Goal: Task Accomplishment & Management: Use online tool/utility

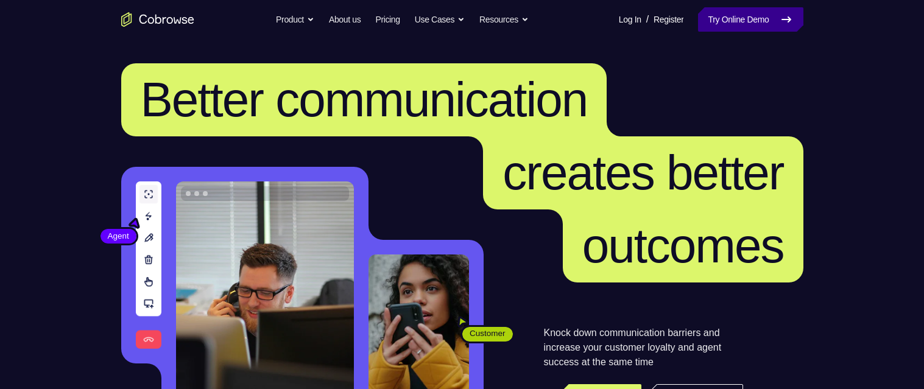
click at [733, 30] on link "Try Online Demo" at bounding box center [750, 19] width 105 height 24
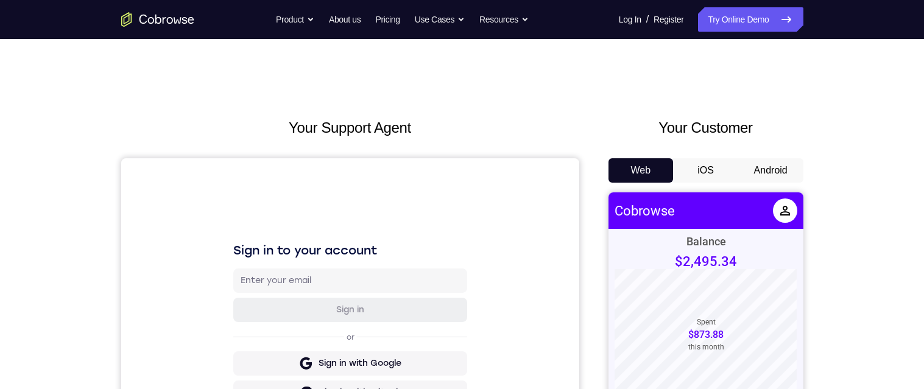
click at [758, 168] on button "Android" at bounding box center [771, 170] width 65 height 24
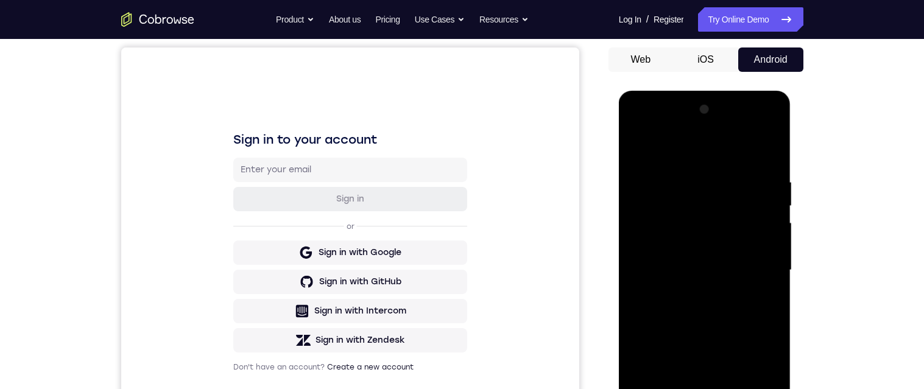
scroll to position [216, 0]
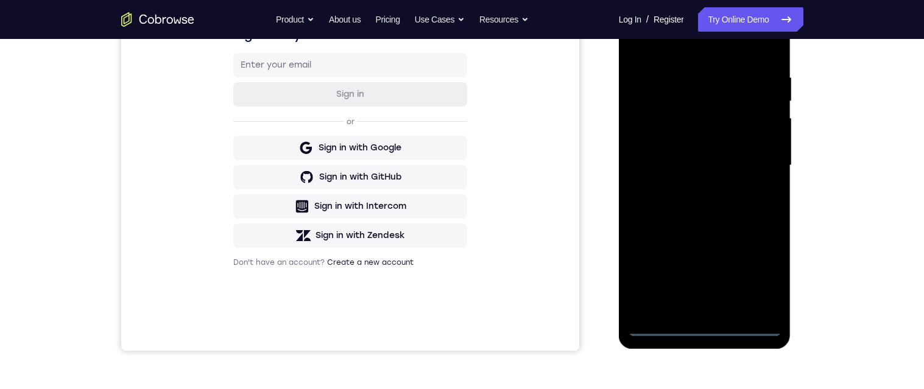
click at [704, 325] on div at bounding box center [705, 165] width 154 height 341
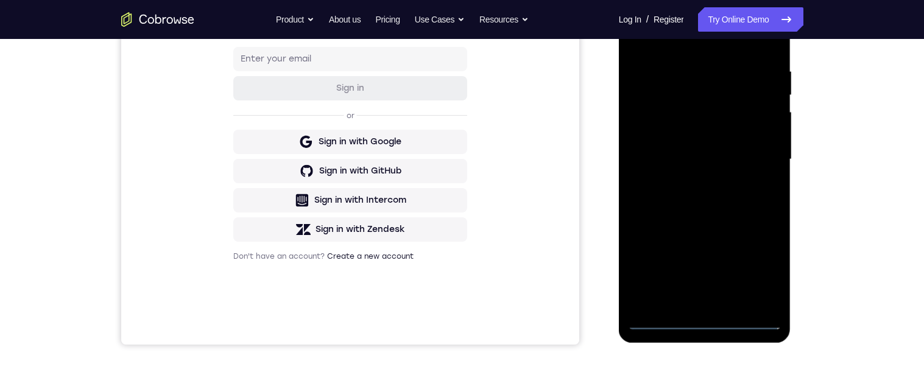
click at [756, 268] on div at bounding box center [705, 159] width 154 height 341
click at [667, 41] on div at bounding box center [705, 159] width 154 height 341
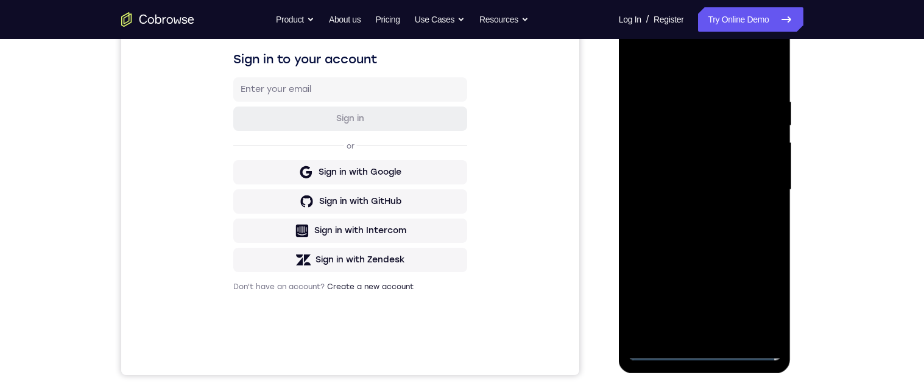
click at [758, 183] on div at bounding box center [705, 190] width 154 height 341
click at [693, 334] on div at bounding box center [705, 190] width 154 height 341
click at [712, 177] on div at bounding box center [705, 190] width 154 height 341
click at [715, 166] on div at bounding box center [705, 190] width 154 height 341
click at [751, 190] on div at bounding box center [705, 190] width 154 height 341
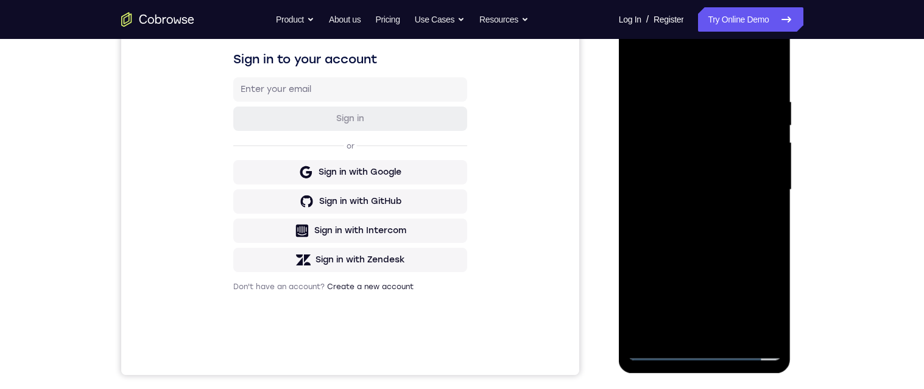
click at [754, 236] on div at bounding box center [705, 190] width 154 height 341
click at [756, 232] on div at bounding box center [705, 190] width 154 height 341
click at [758, 244] on div at bounding box center [705, 190] width 154 height 341
click at [747, 333] on div at bounding box center [705, 190] width 154 height 341
click at [747, 238] on div at bounding box center [705, 190] width 154 height 341
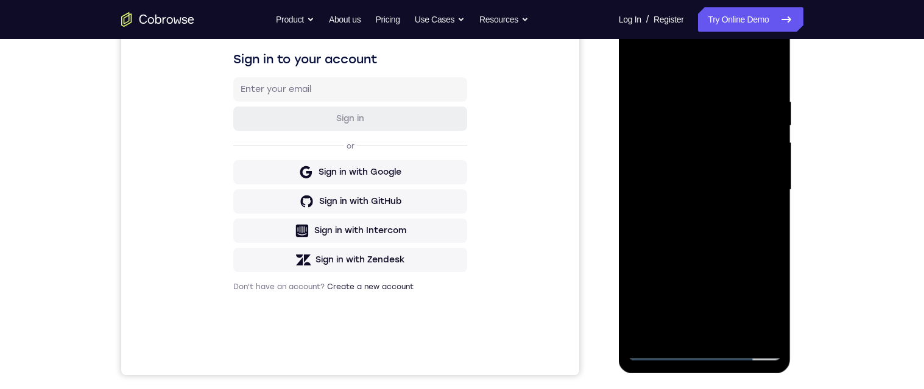
click at [763, 215] on div at bounding box center [705, 190] width 154 height 341
click at [719, 197] on div at bounding box center [705, 190] width 154 height 341
click at [766, 221] on div at bounding box center [705, 190] width 154 height 341
click at [775, 221] on div at bounding box center [705, 190] width 154 height 341
click at [772, 326] on div at bounding box center [705, 190] width 154 height 341
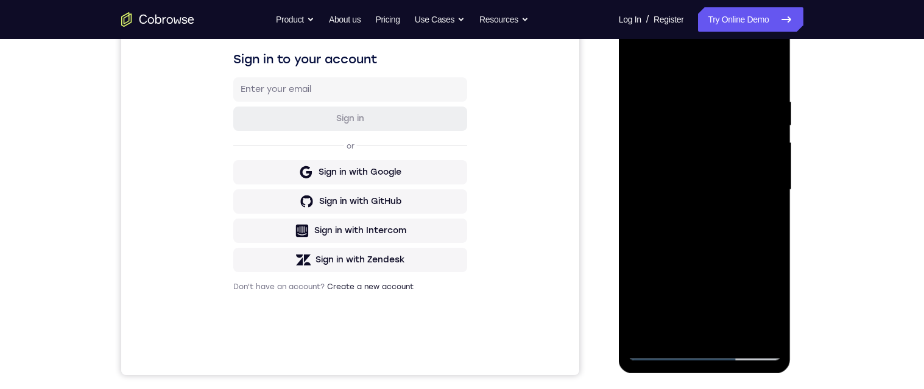
click at [638, 64] on div at bounding box center [705, 190] width 154 height 341
click at [714, 198] on div at bounding box center [705, 190] width 154 height 341
click at [773, 215] on div at bounding box center [705, 190] width 154 height 341
click at [639, 68] on div at bounding box center [705, 190] width 154 height 341
click at [737, 164] on div at bounding box center [705, 190] width 154 height 341
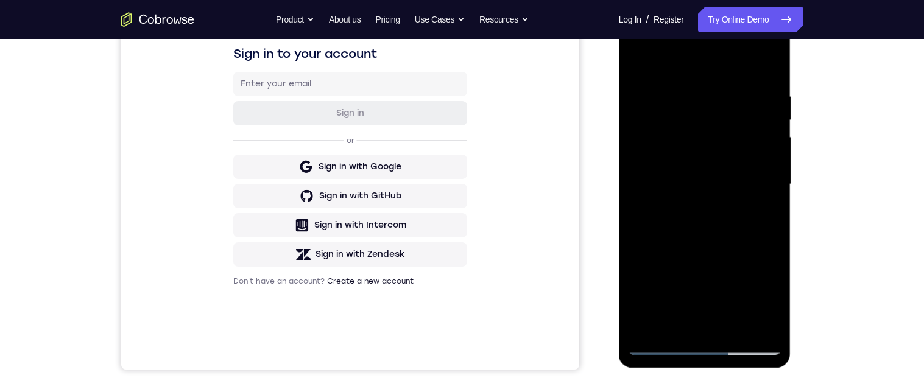
scroll to position [184, 0]
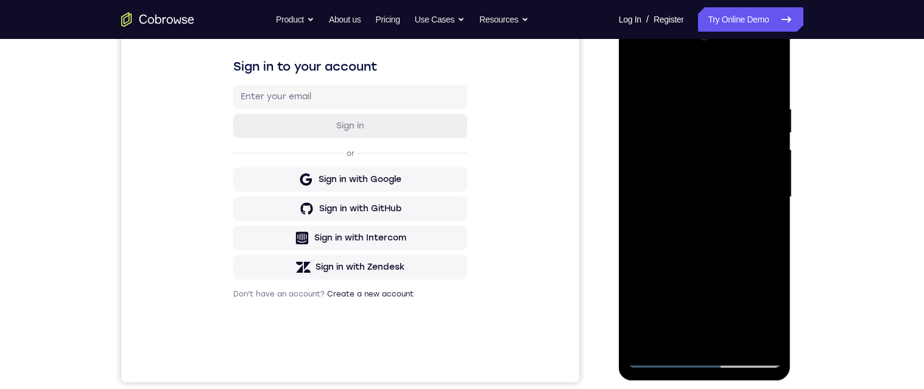
click at [636, 75] on div at bounding box center [705, 197] width 154 height 341
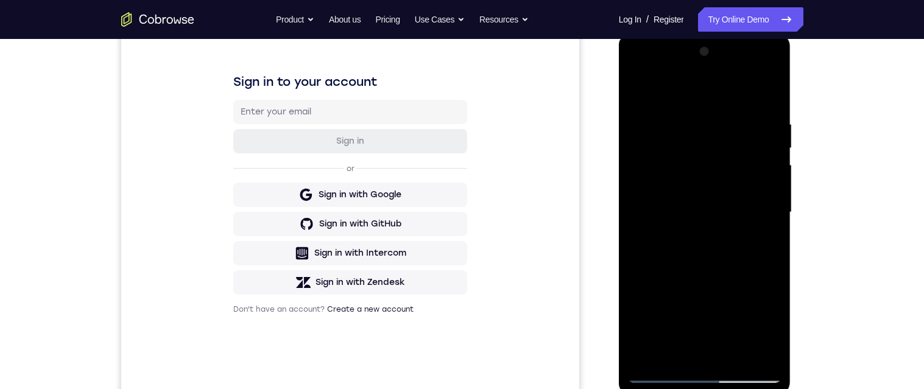
click at [644, 89] on div at bounding box center [705, 212] width 154 height 341
click at [767, 119] on div at bounding box center [705, 212] width 154 height 341
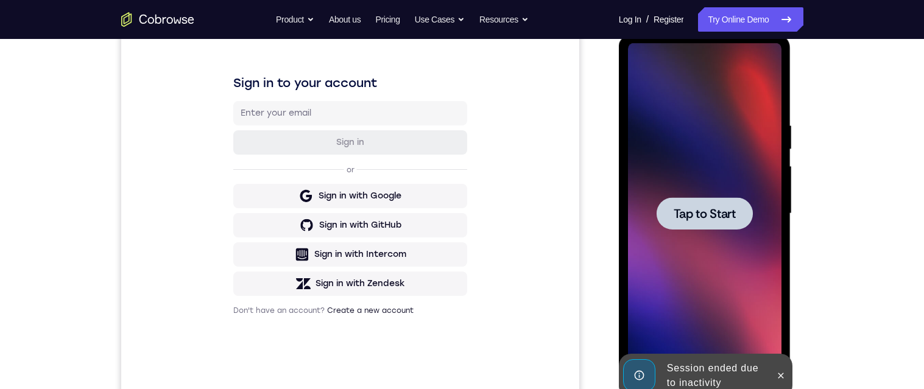
scroll to position [0, 0]
